Goal: Task Accomplishment & Management: Manage account settings

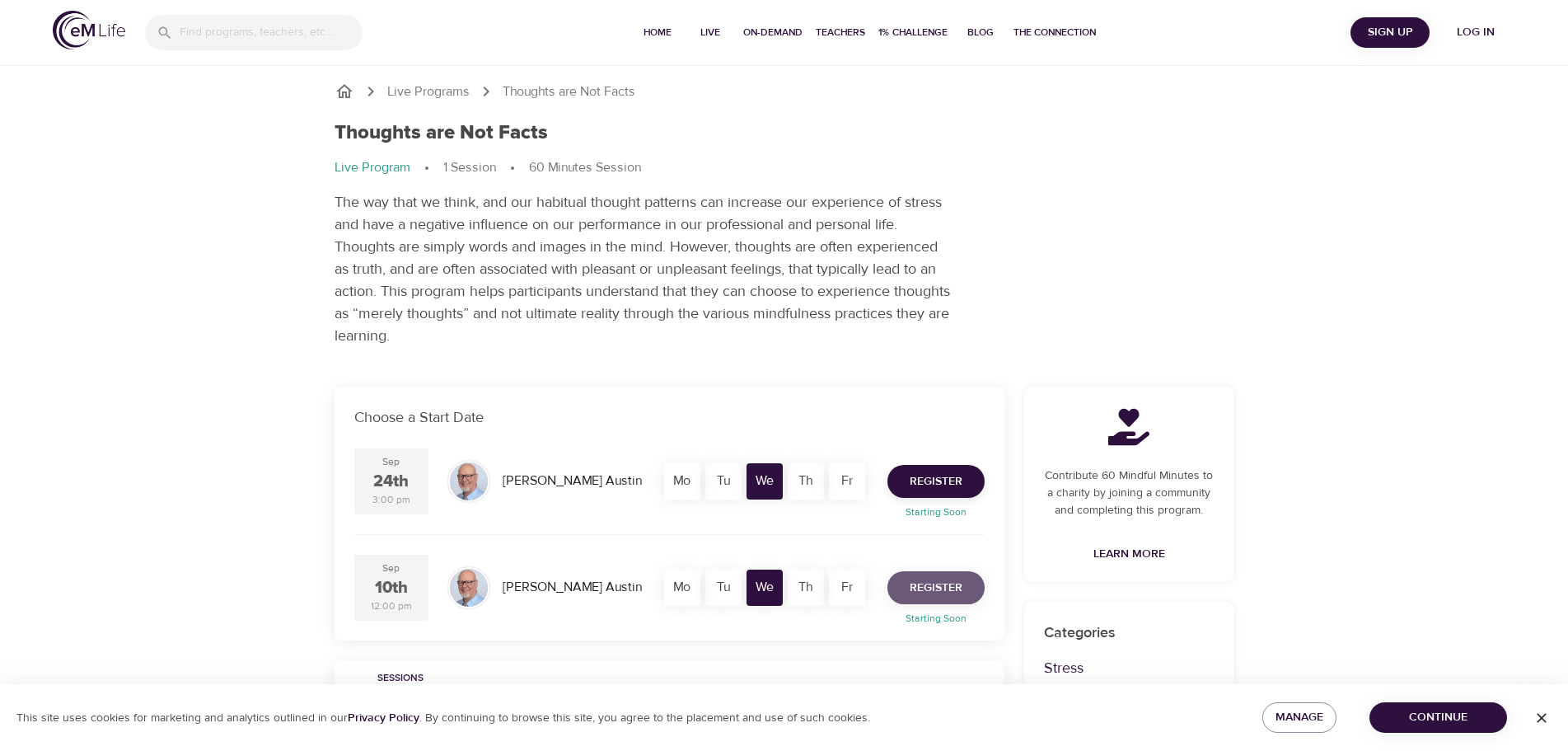
click at [928, 586] on span "Register" at bounding box center [935, 589] width 53 height 21
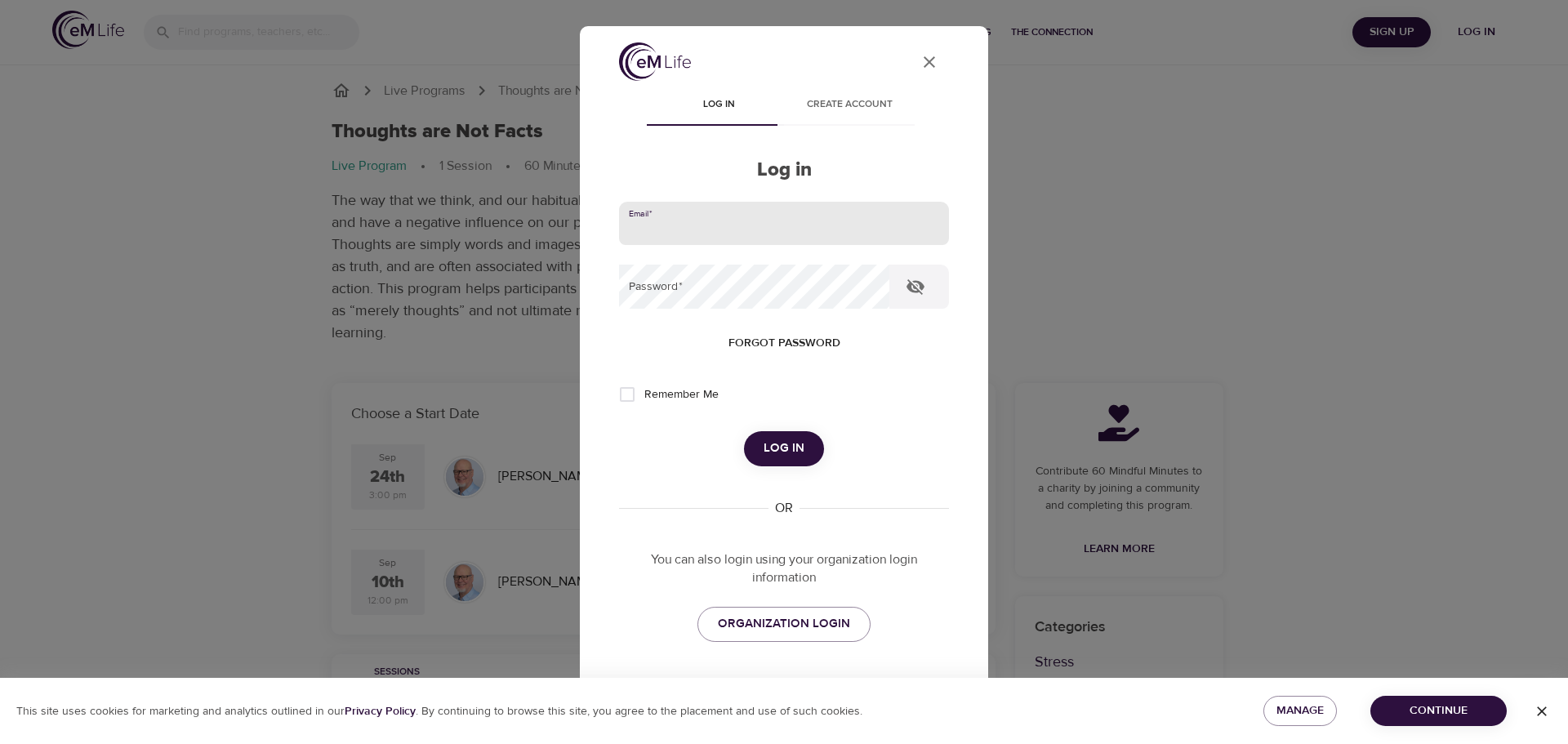
click at [722, 224] on input "email" at bounding box center [784, 223] width 330 height 44
type input "[EMAIL_ADDRESS][DOMAIN_NAME]"
click at [777, 340] on span "Forgot password" at bounding box center [785, 344] width 112 height 21
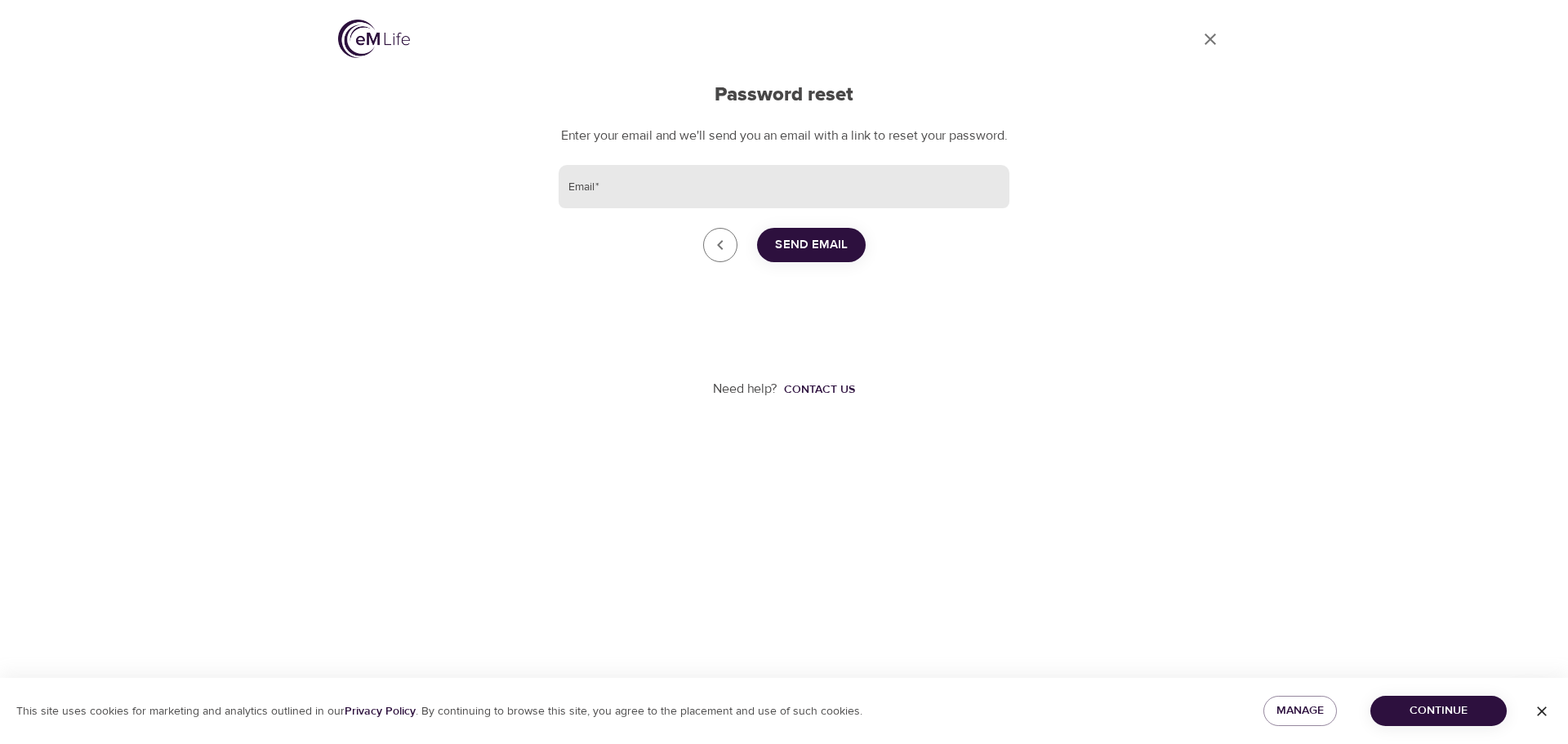
click at [725, 200] on input "Email   *" at bounding box center [784, 186] width 451 height 44
type input "[EMAIL_ADDRESS][DOMAIN_NAME]"
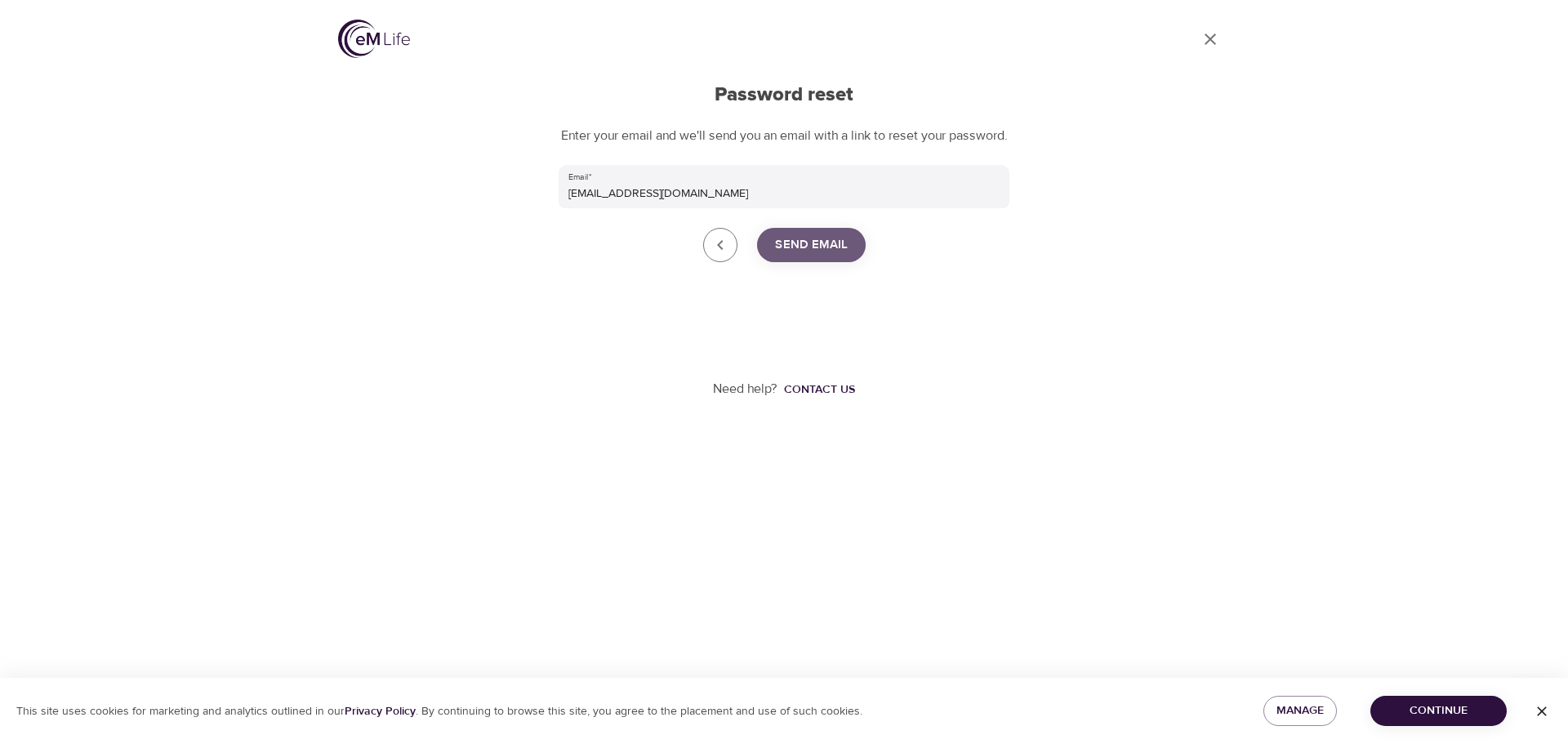
click at [810, 256] on span "Send Email" at bounding box center [811, 245] width 73 height 21
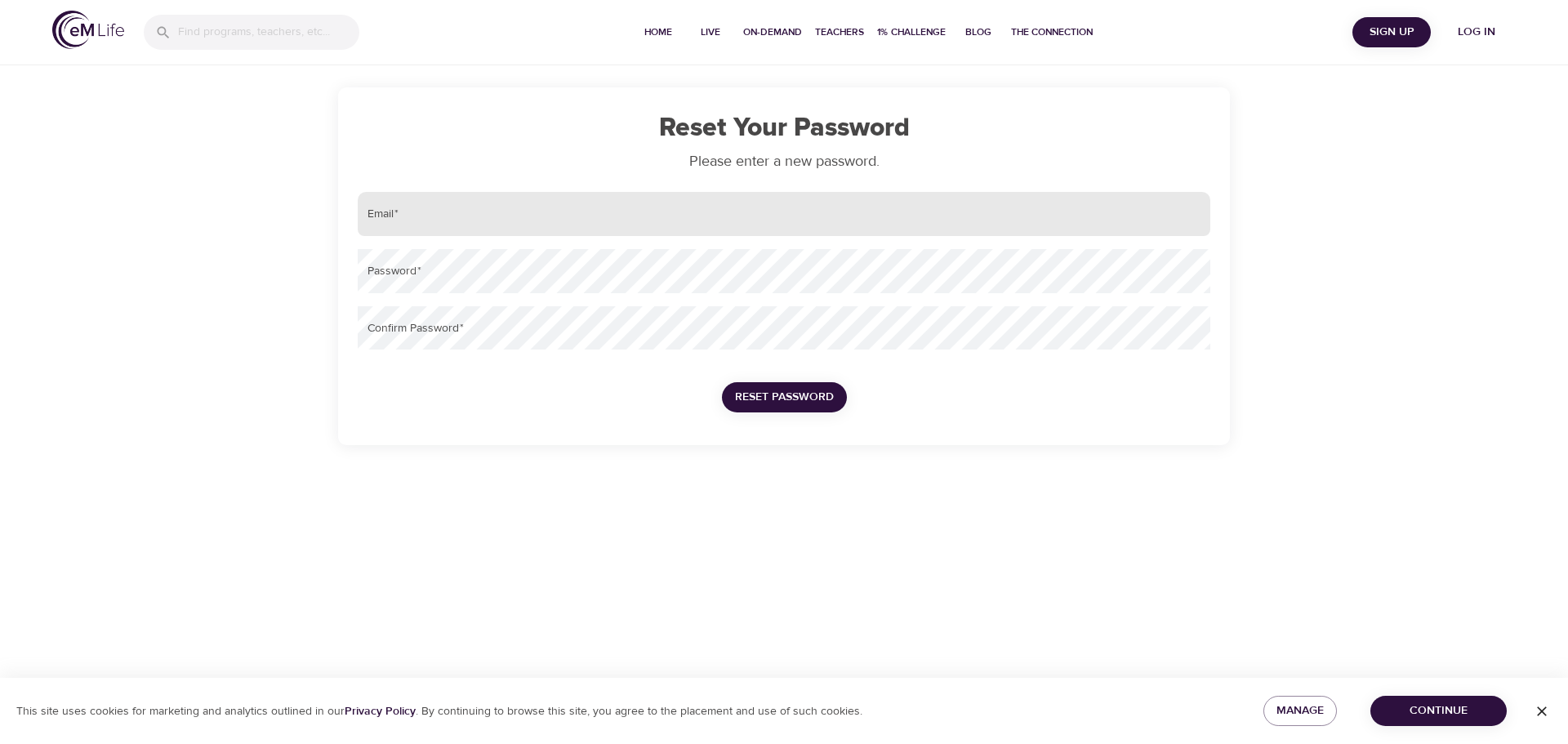
click at [535, 231] on input "email" at bounding box center [784, 214] width 853 height 44
type input "[EMAIL_ADDRESS][DOMAIN_NAME]"
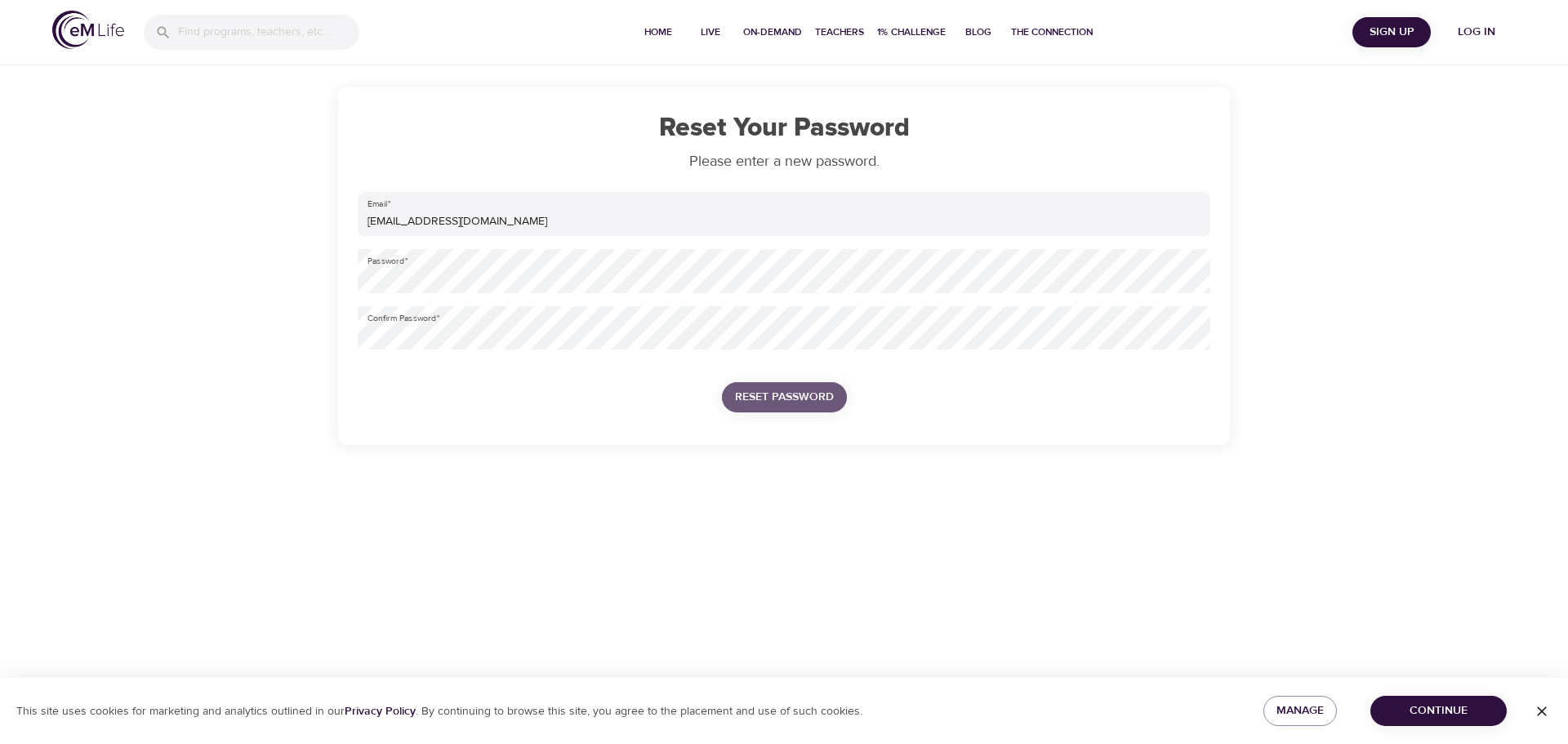
click at [793, 394] on span "Reset Password" at bounding box center [784, 398] width 98 height 21
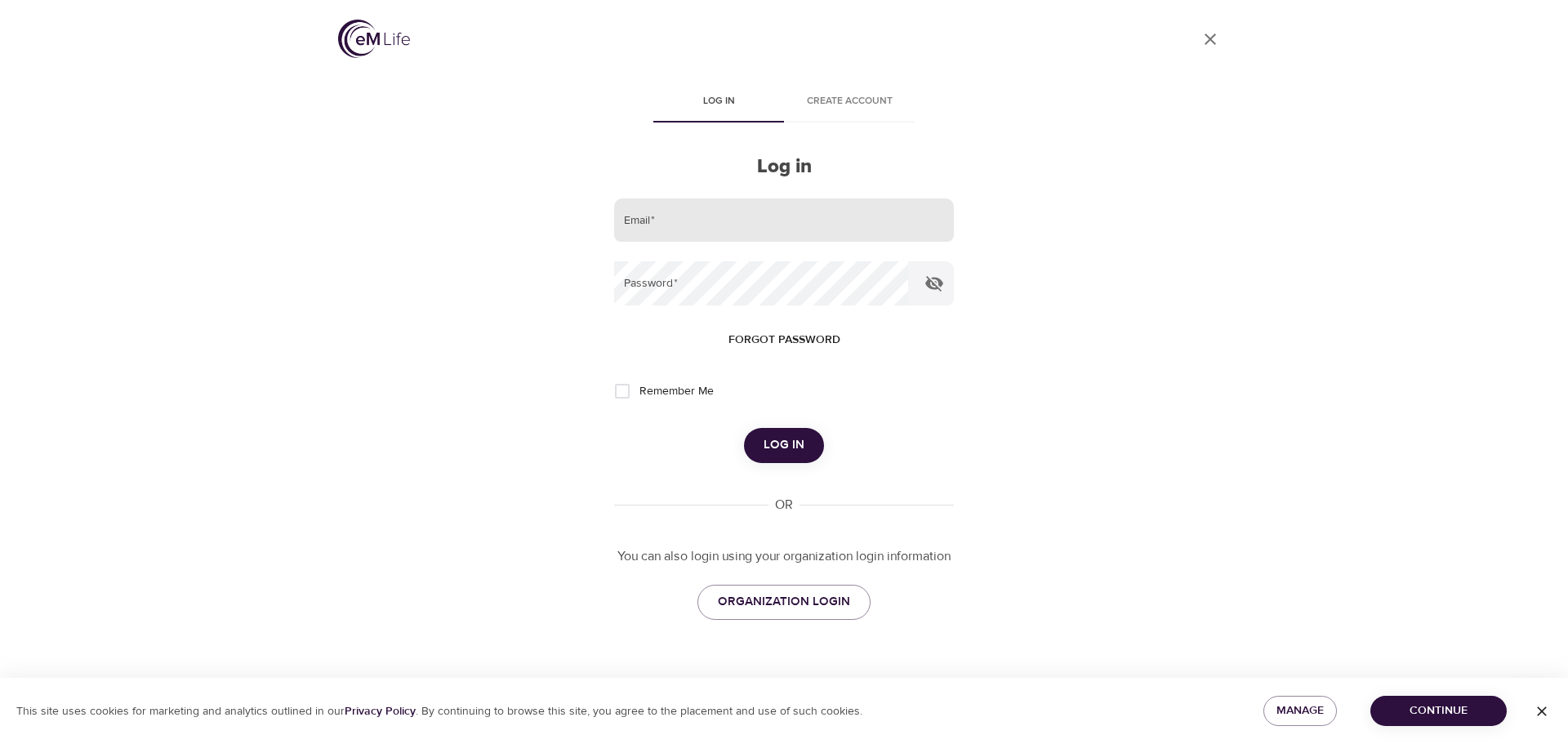
click at [795, 210] on input "email" at bounding box center [784, 221] width 340 height 44
type input "[EMAIL_ADDRESS][DOMAIN_NAME]"
click at [666, 388] on span "Remember Me" at bounding box center [677, 392] width 75 height 17
click at [640, 388] on input "Remember Me" at bounding box center [622, 391] width 34 height 34
checkbox input "true"
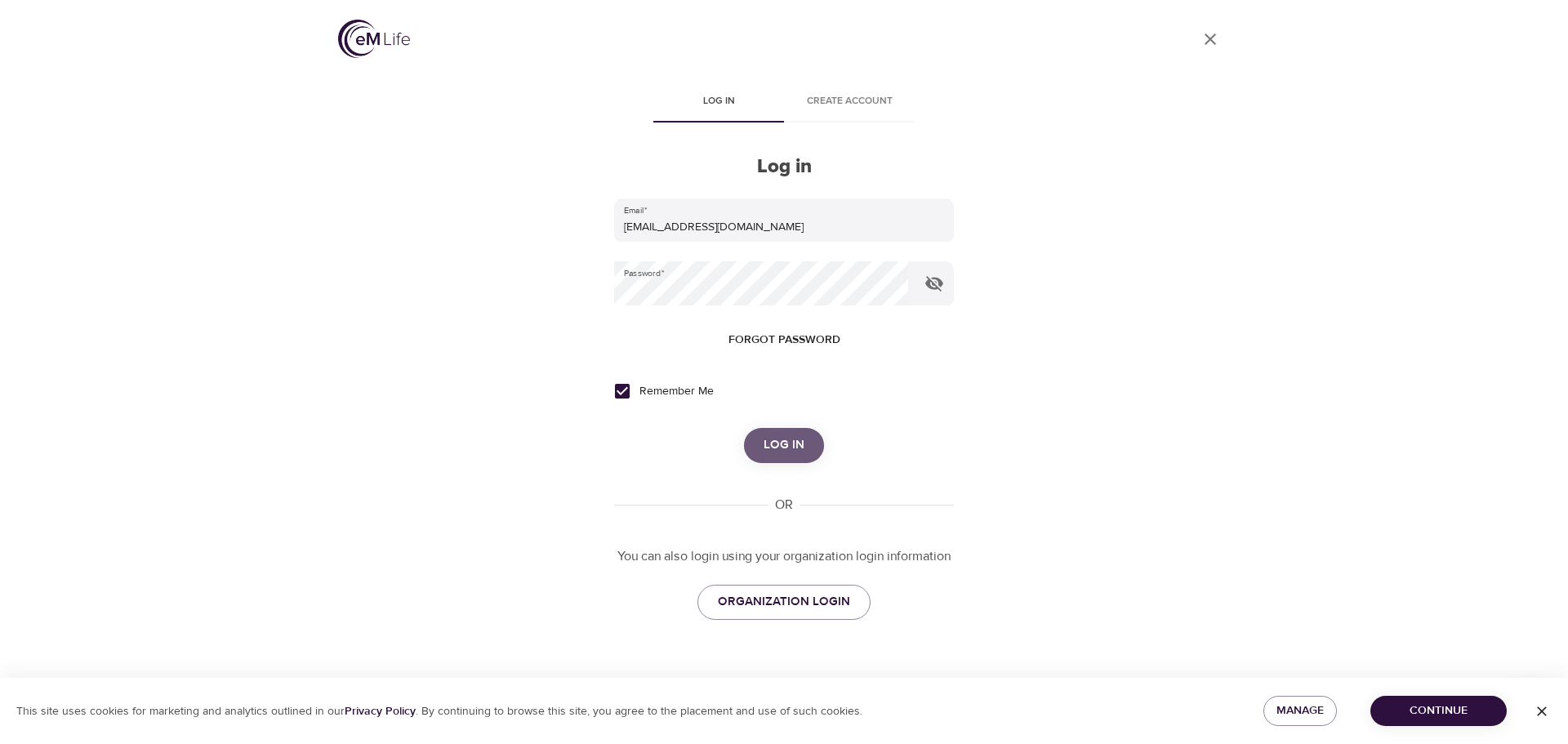
click at [787, 443] on span "Log in" at bounding box center [784, 445] width 41 height 21
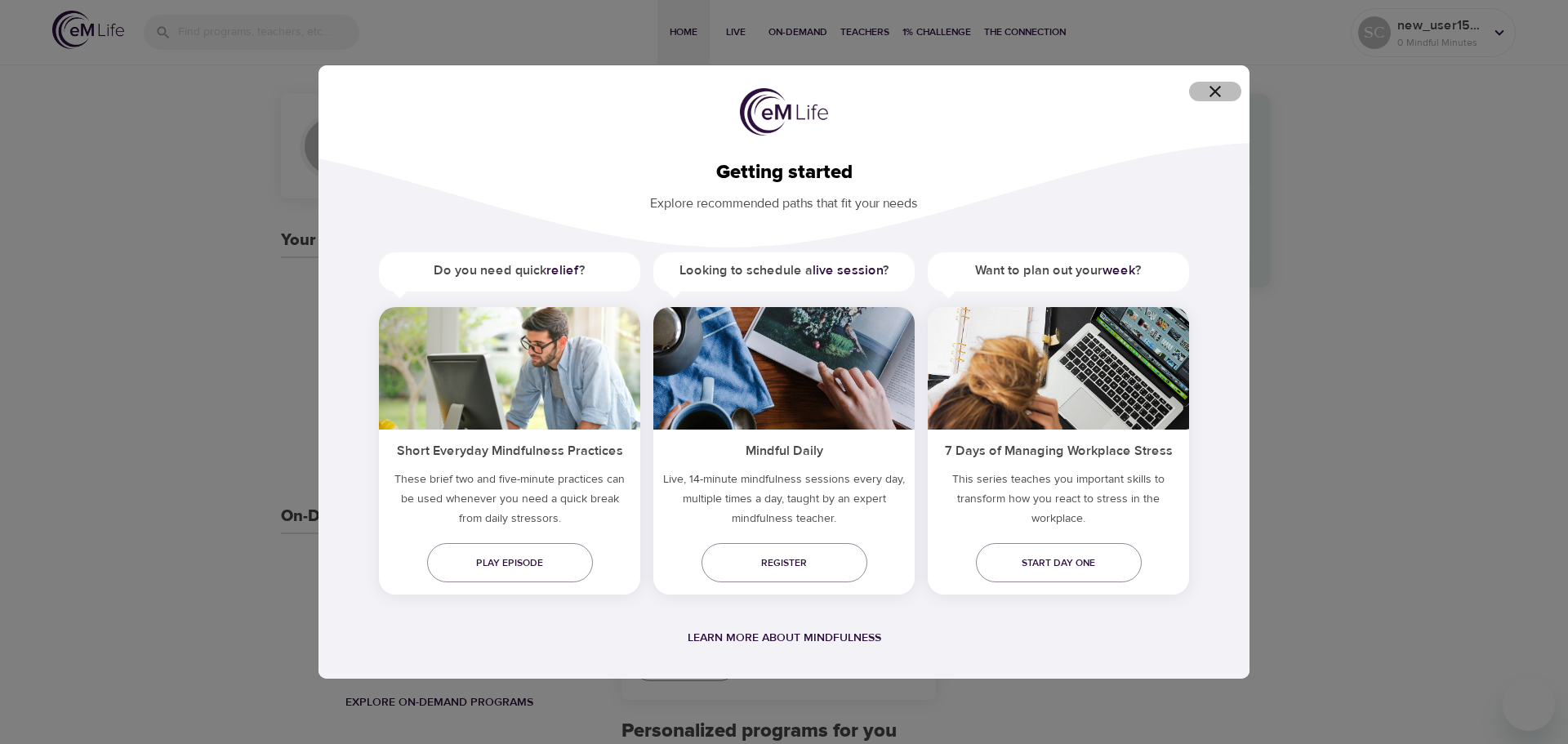
click at [1212, 90] on icon "button" at bounding box center [1215, 91] width 20 height 20
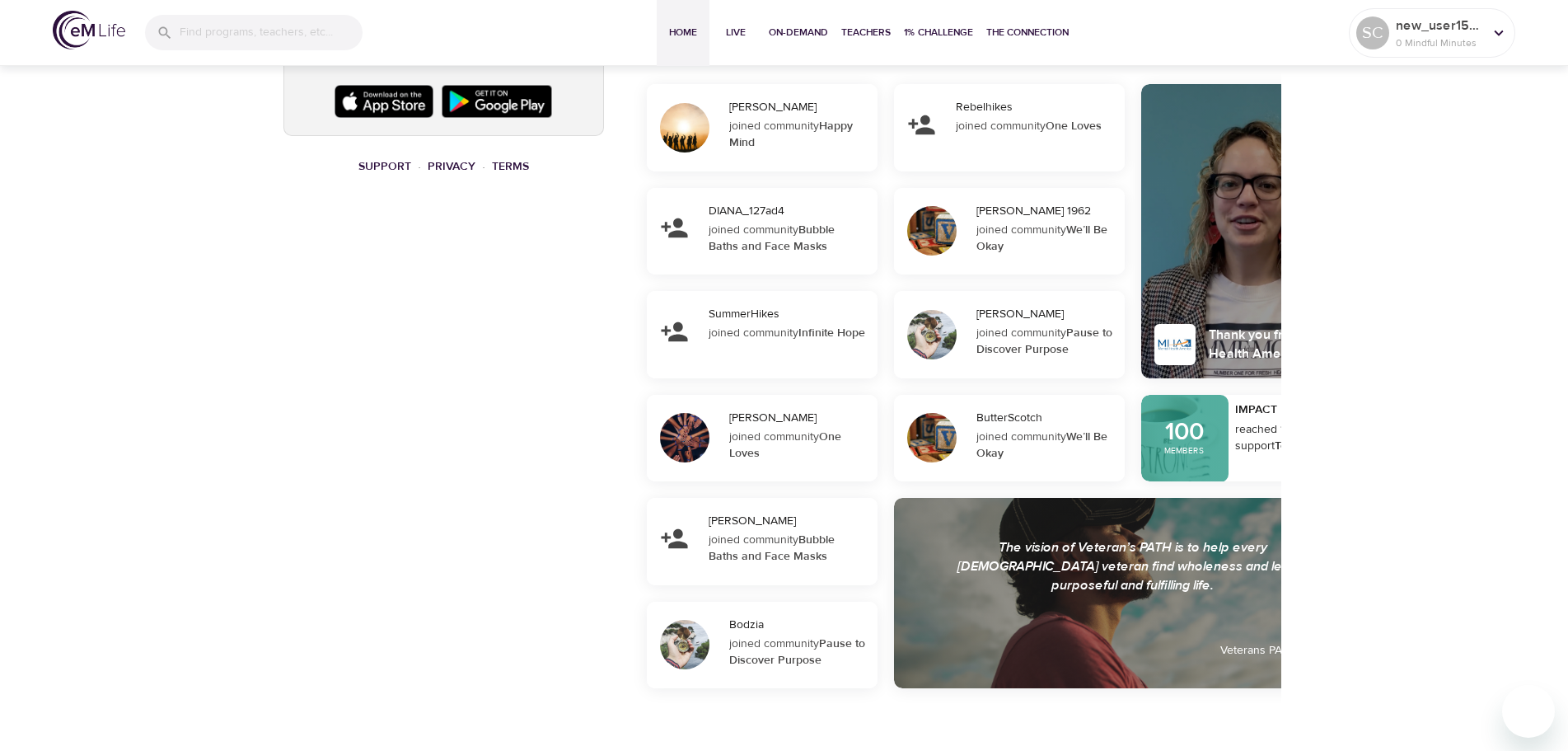
scroll to position [1142, 0]
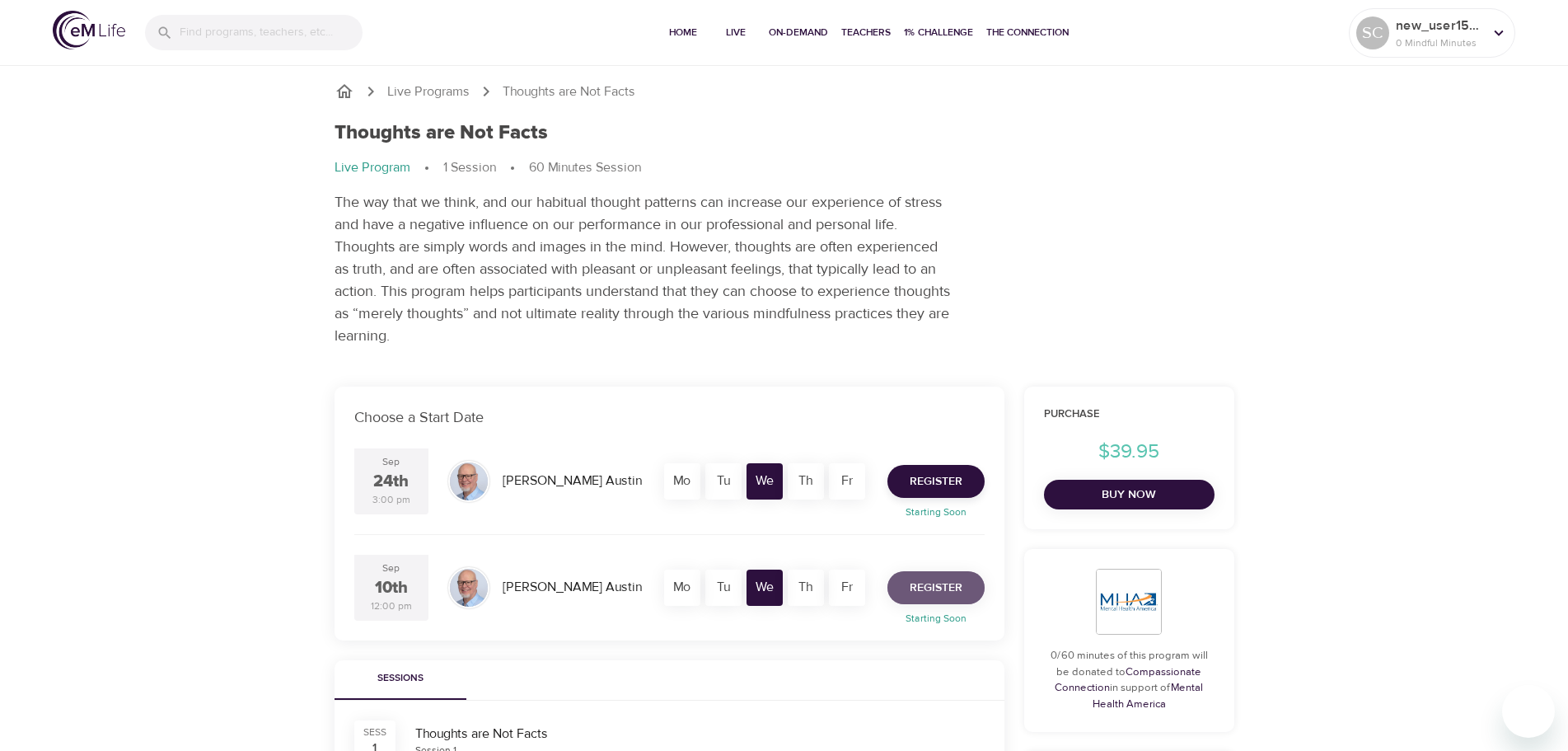
click at [940, 589] on span "Register" at bounding box center [935, 589] width 53 height 21
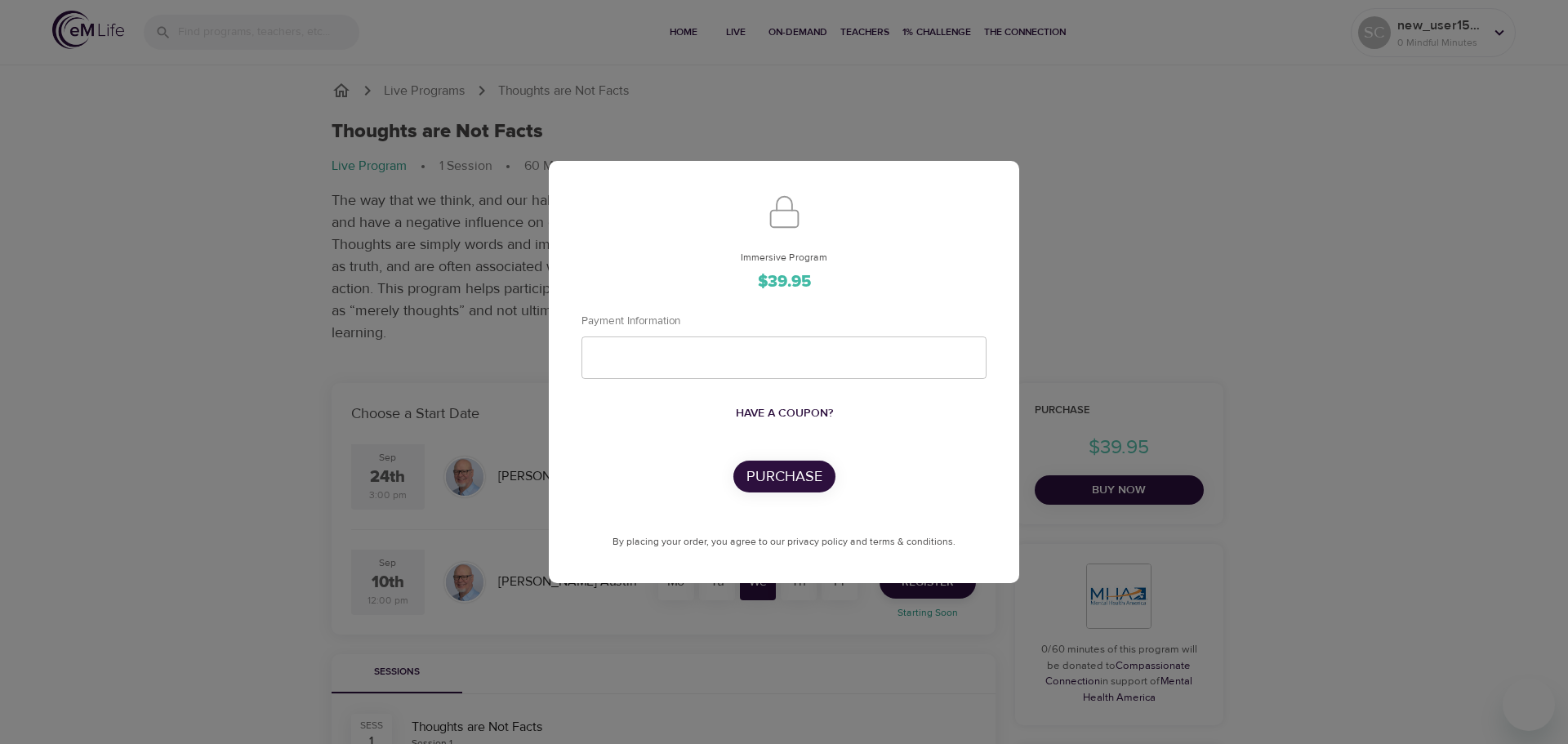
click at [1223, 267] on div "Immersive Program $39.95 Payment Information Have a coupon? Purchase By placing…" at bounding box center [784, 372] width 1568 height 744
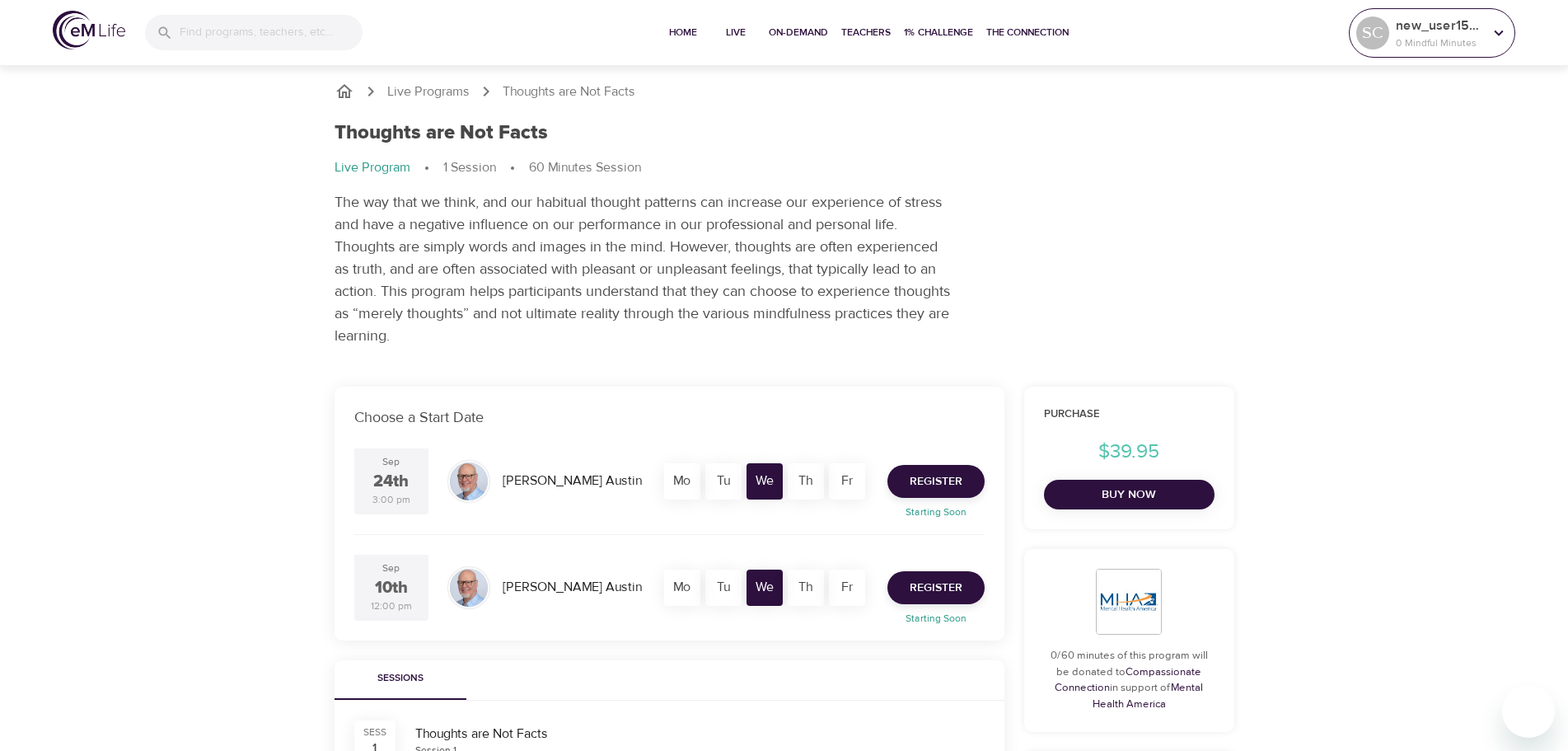
click at [1492, 30] on icon at bounding box center [1498, 32] width 18 height 18
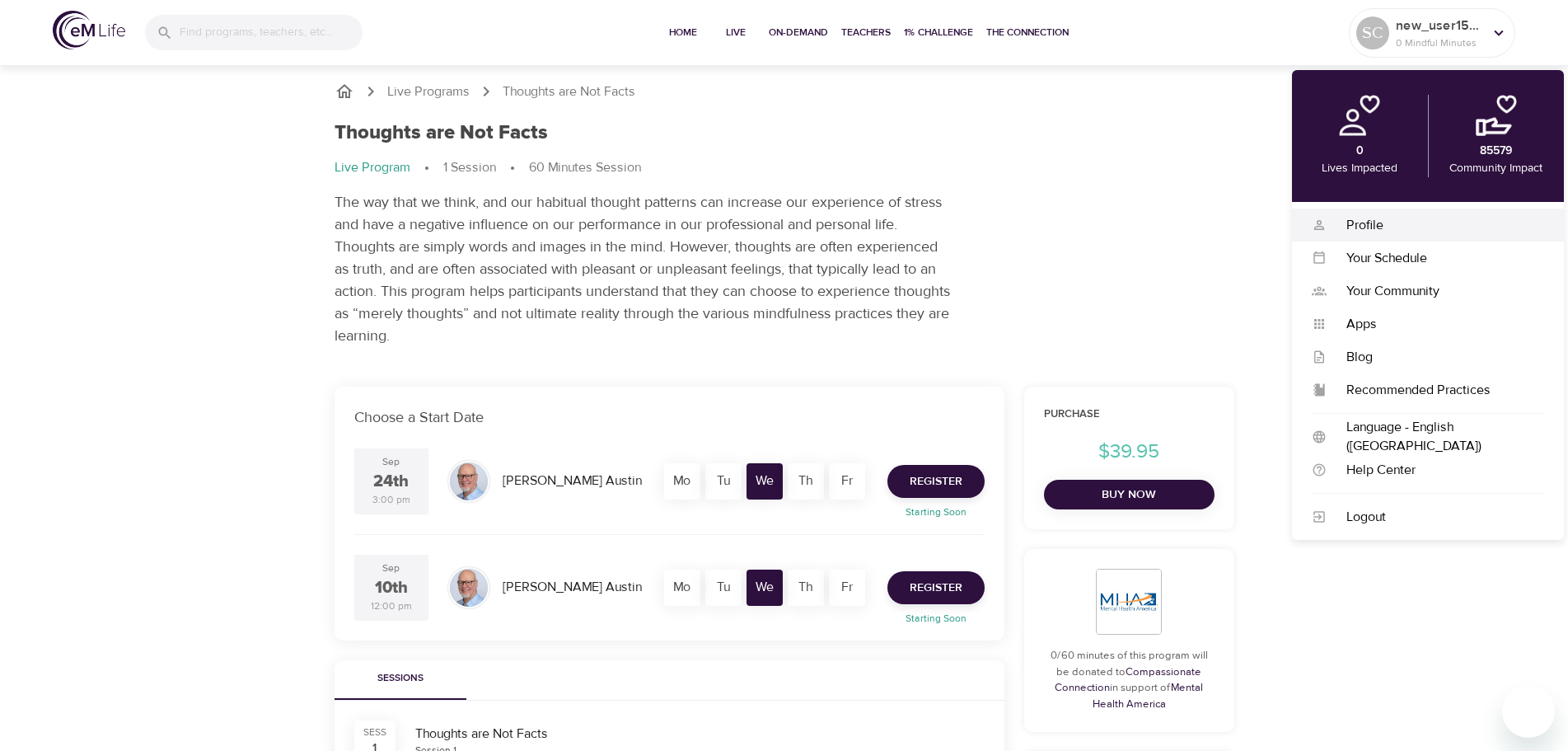
click at [1349, 229] on div "Profile" at bounding box center [1435, 225] width 218 height 19
